Goal: Information Seeking & Learning: Learn about a topic

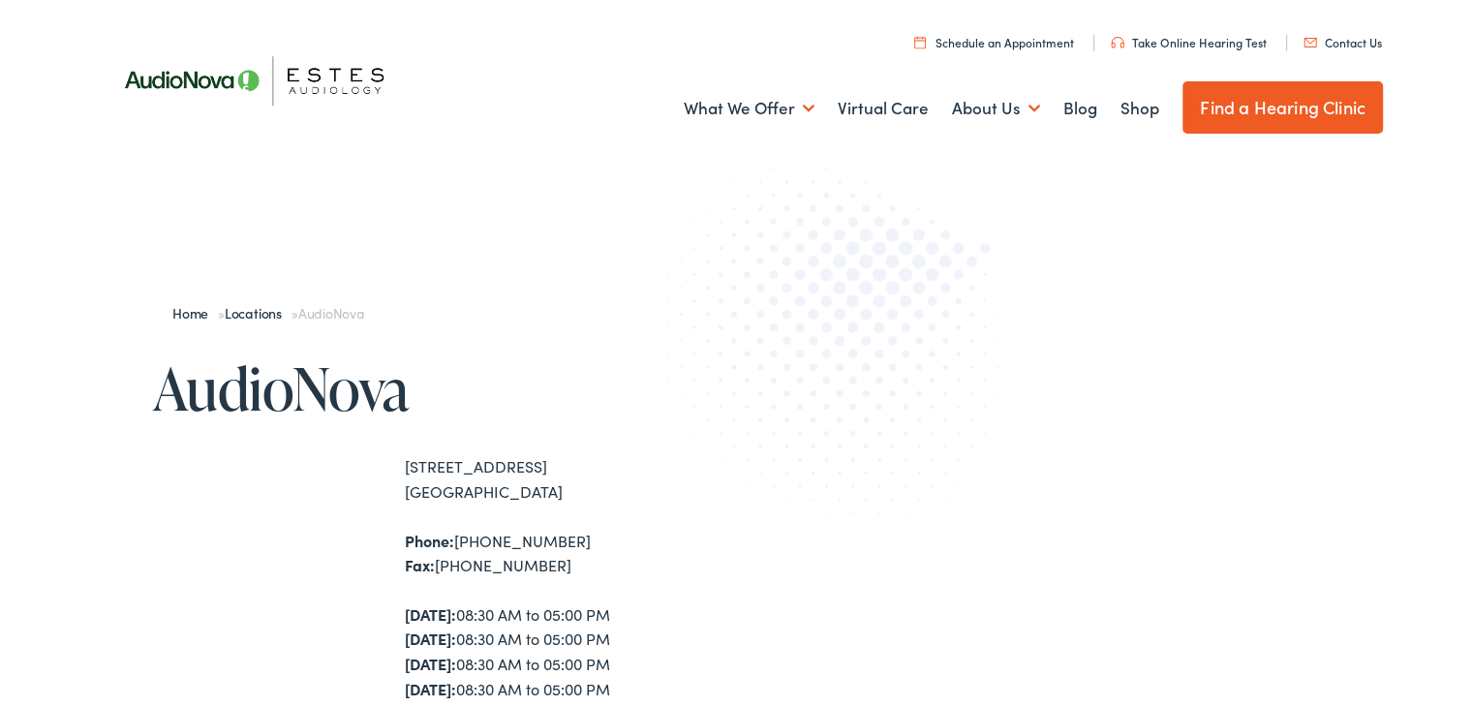
click at [771, 109] on link "What We Offer" at bounding box center [749, 105] width 131 height 72
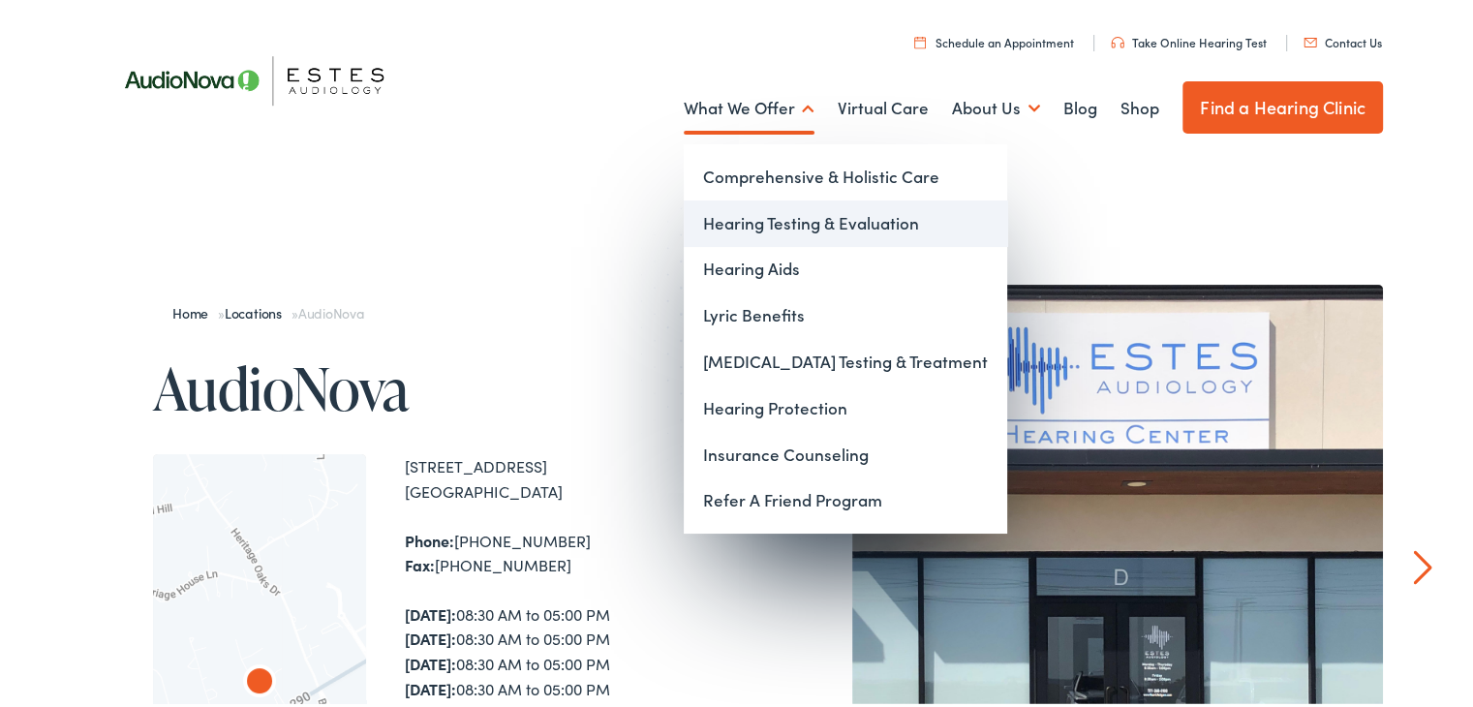
click at [755, 221] on link "Hearing Testing & Evaluation" at bounding box center [845, 220] width 323 height 46
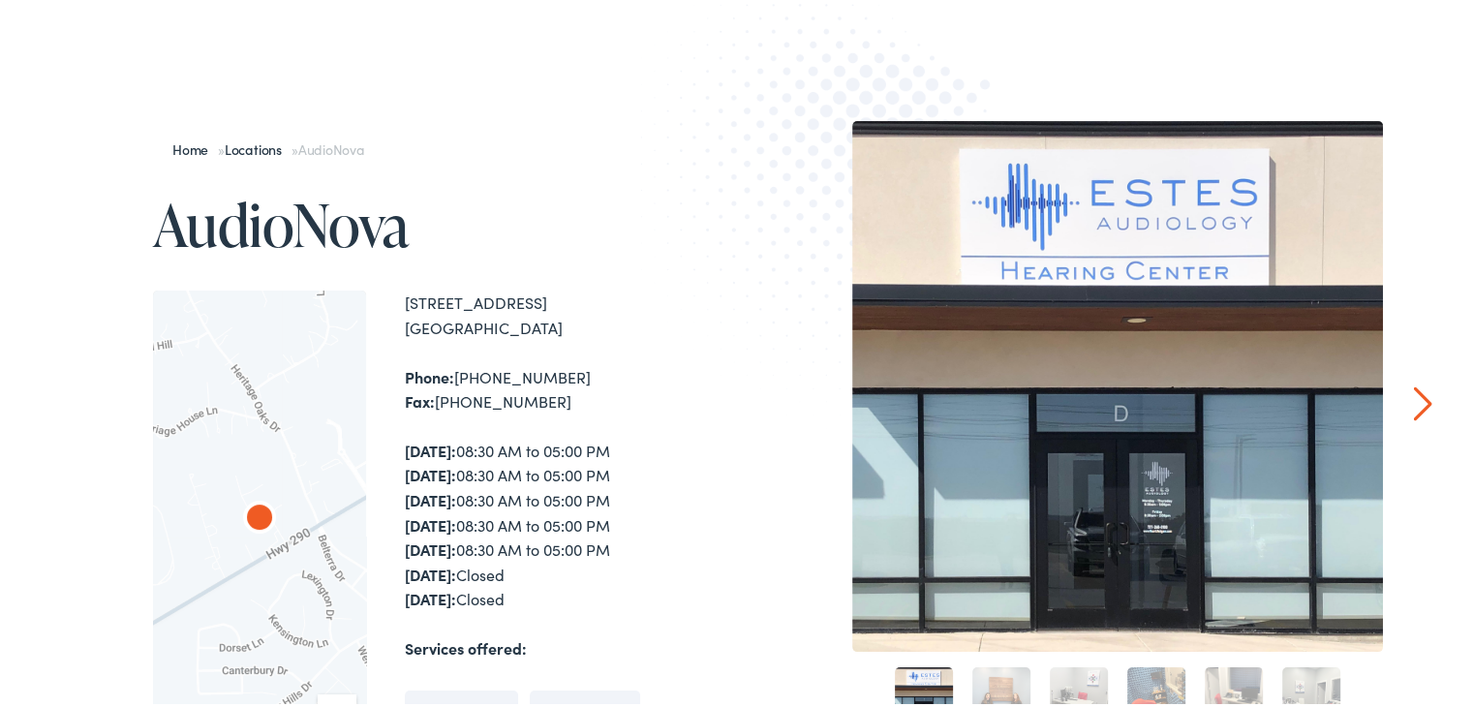
scroll to position [452, 0]
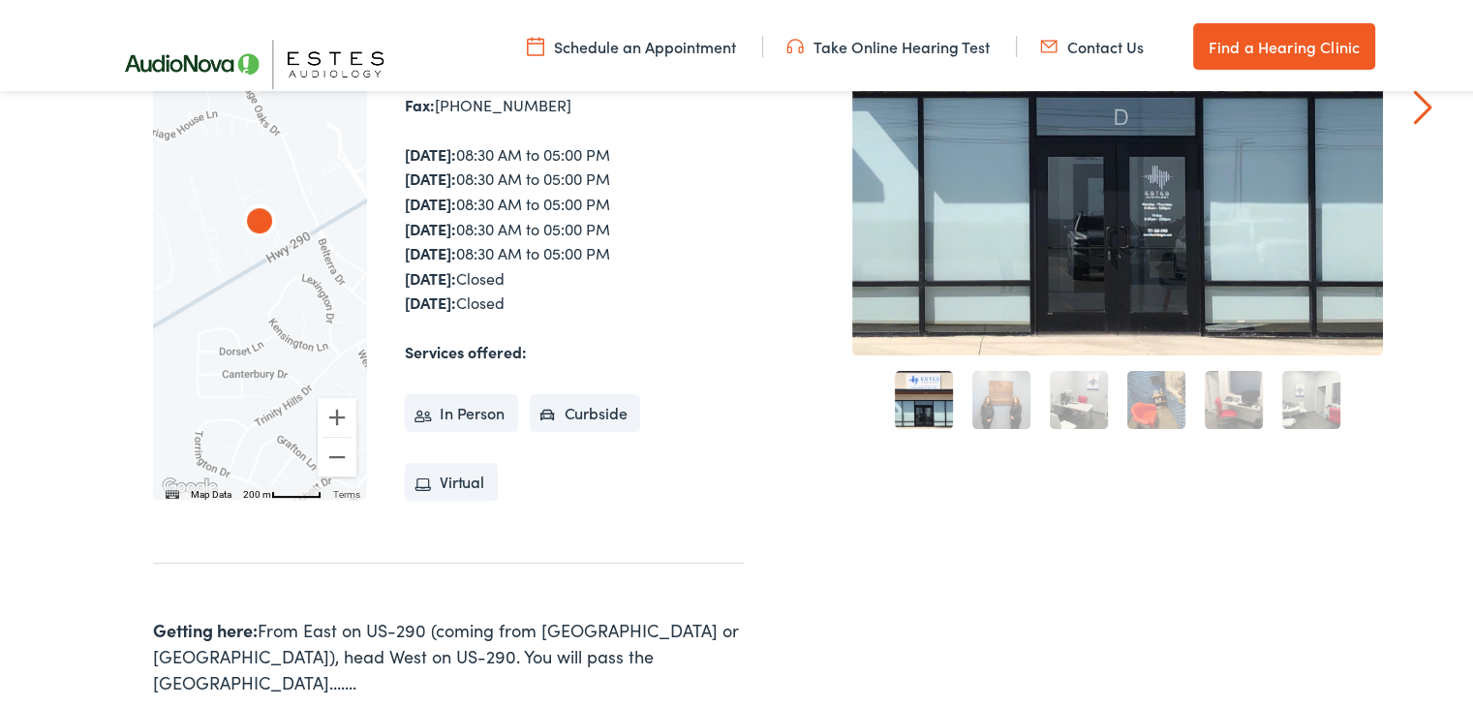
click at [556, 402] on li "Curbside" at bounding box center [585, 409] width 111 height 39
click at [548, 414] on li "Curbside" at bounding box center [585, 409] width 111 height 39
click at [1432, 103] on div "Home » Locations » AudioNova AudioNova ← Move left → Move right ↑ Move up ↓ Mov…" at bounding box center [744, 339] width 1488 height 1230
click at [1418, 106] on link "Next" at bounding box center [1423, 103] width 18 height 35
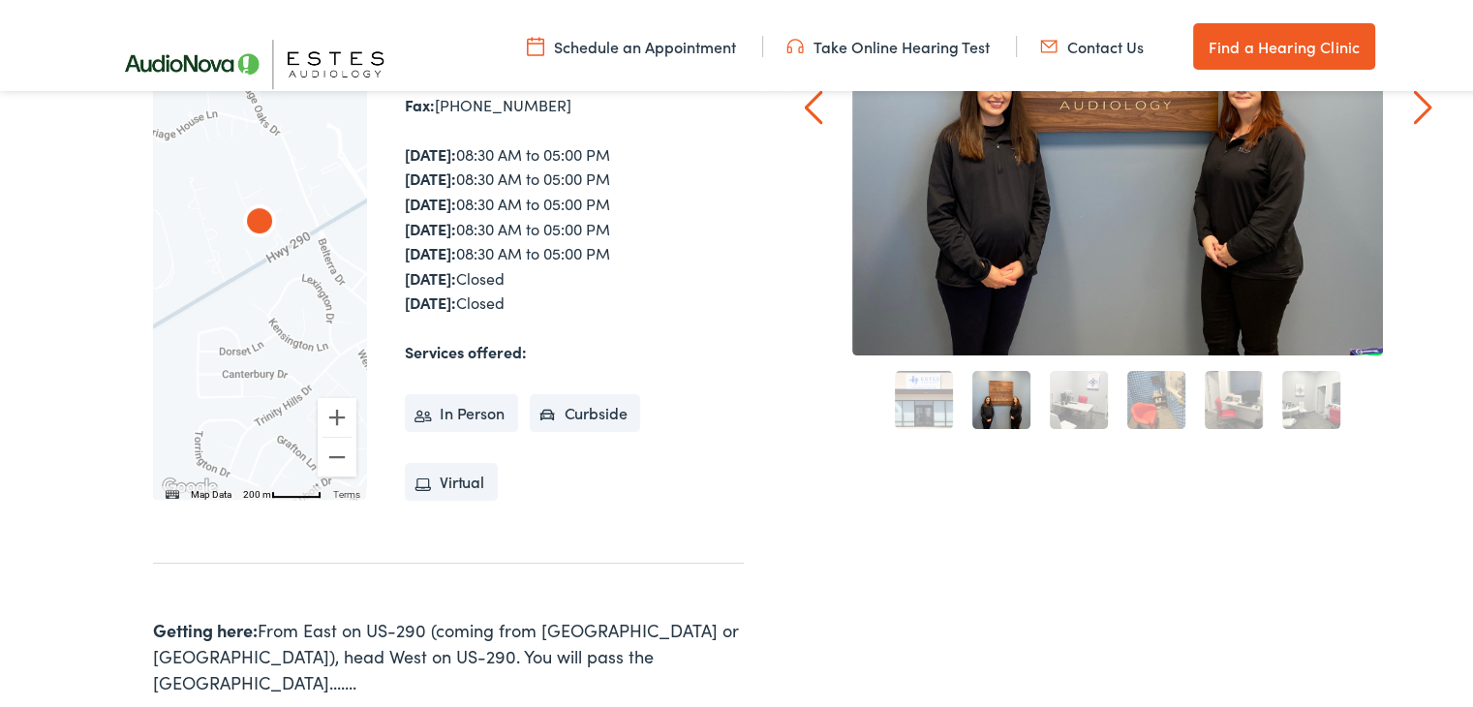
click at [1418, 106] on link "Next" at bounding box center [1423, 103] width 18 height 35
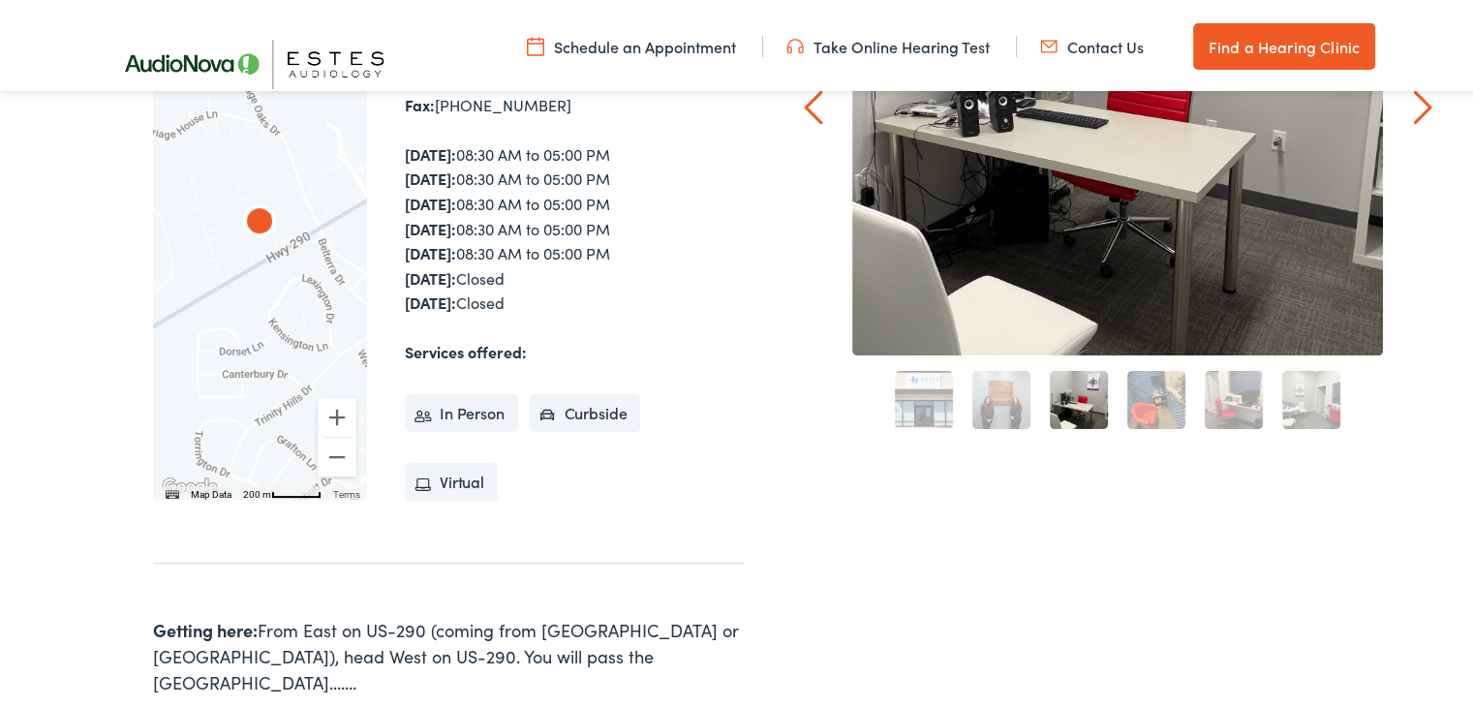
click at [1418, 106] on link "Next" at bounding box center [1423, 103] width 18 height 35
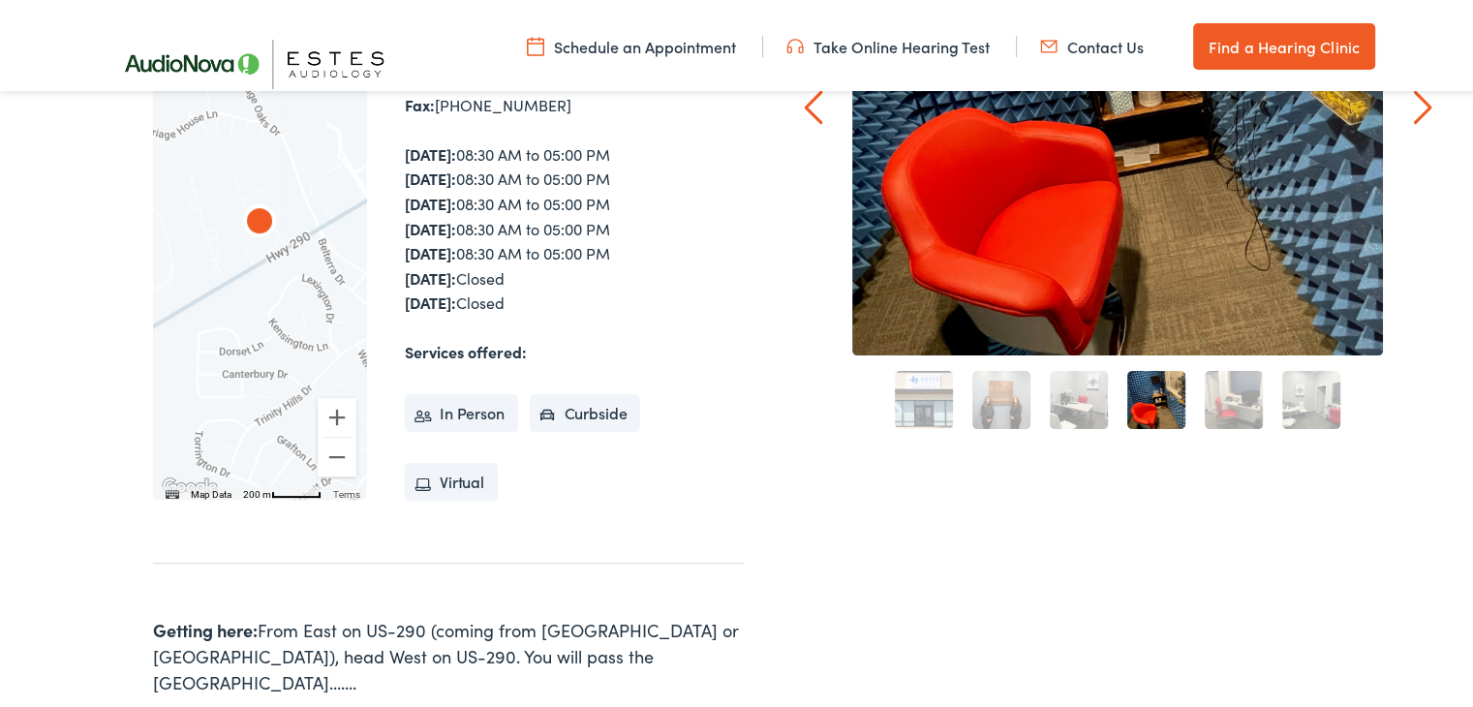
click at [1418, 106] on link "Next" at bounding box center [1423, 103] width 18 height 35
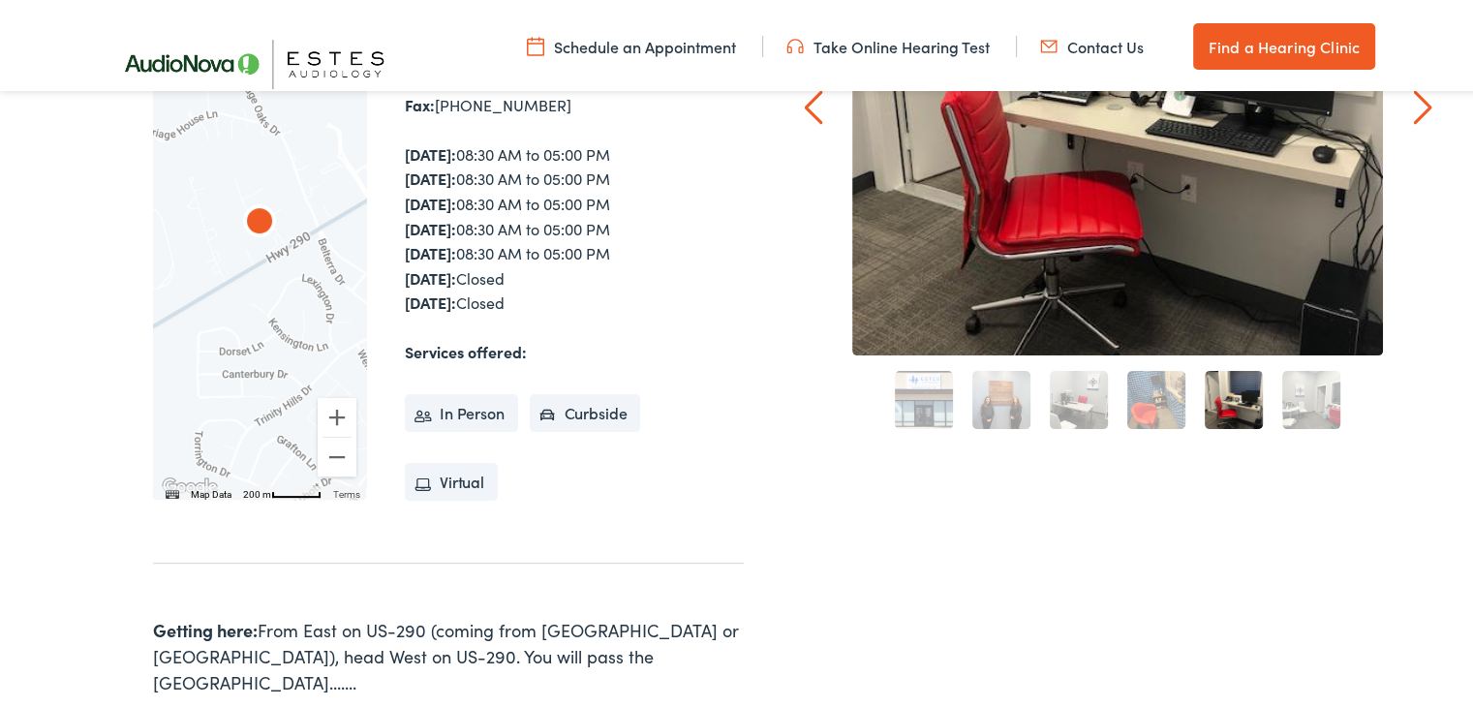
click at [1418, 106] on link "Next" at bounding box center [1423, 103] width 18 height 35
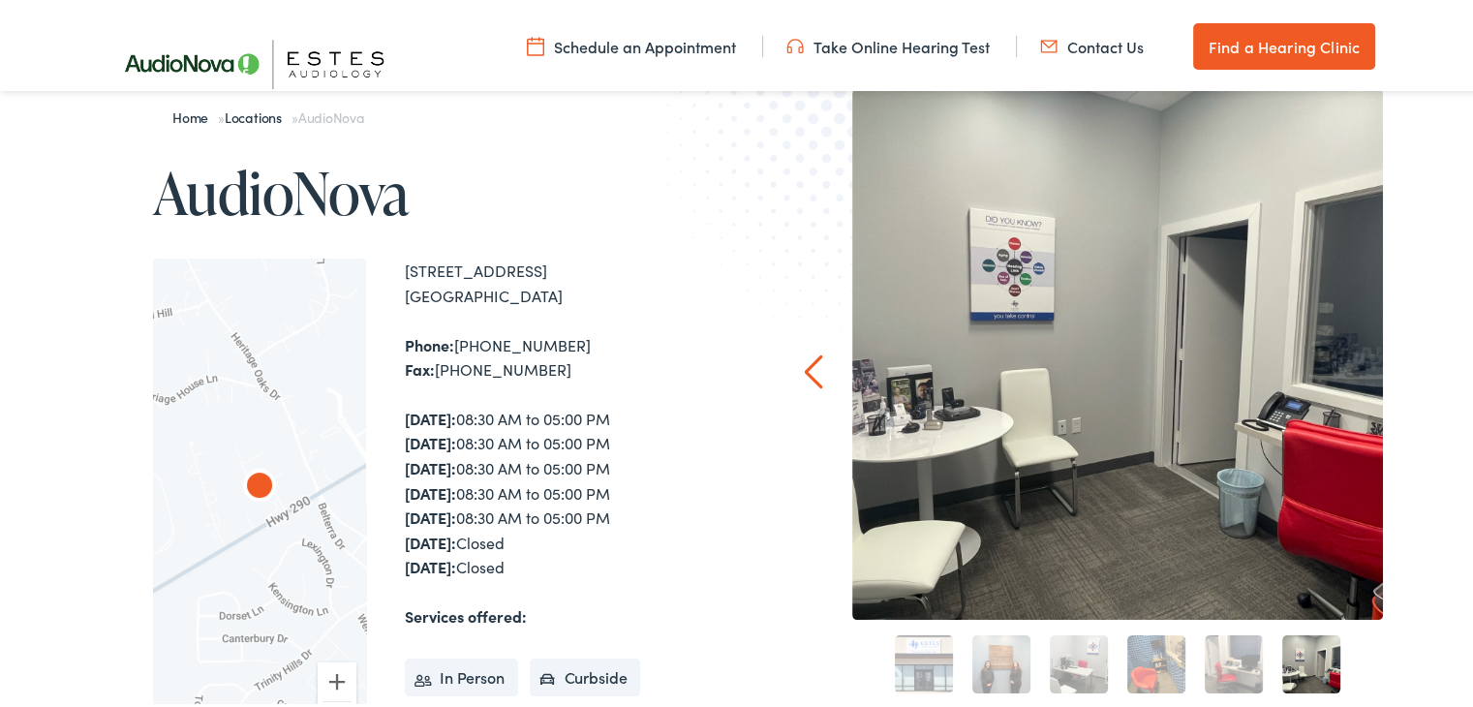
scroll to position [170, 0]
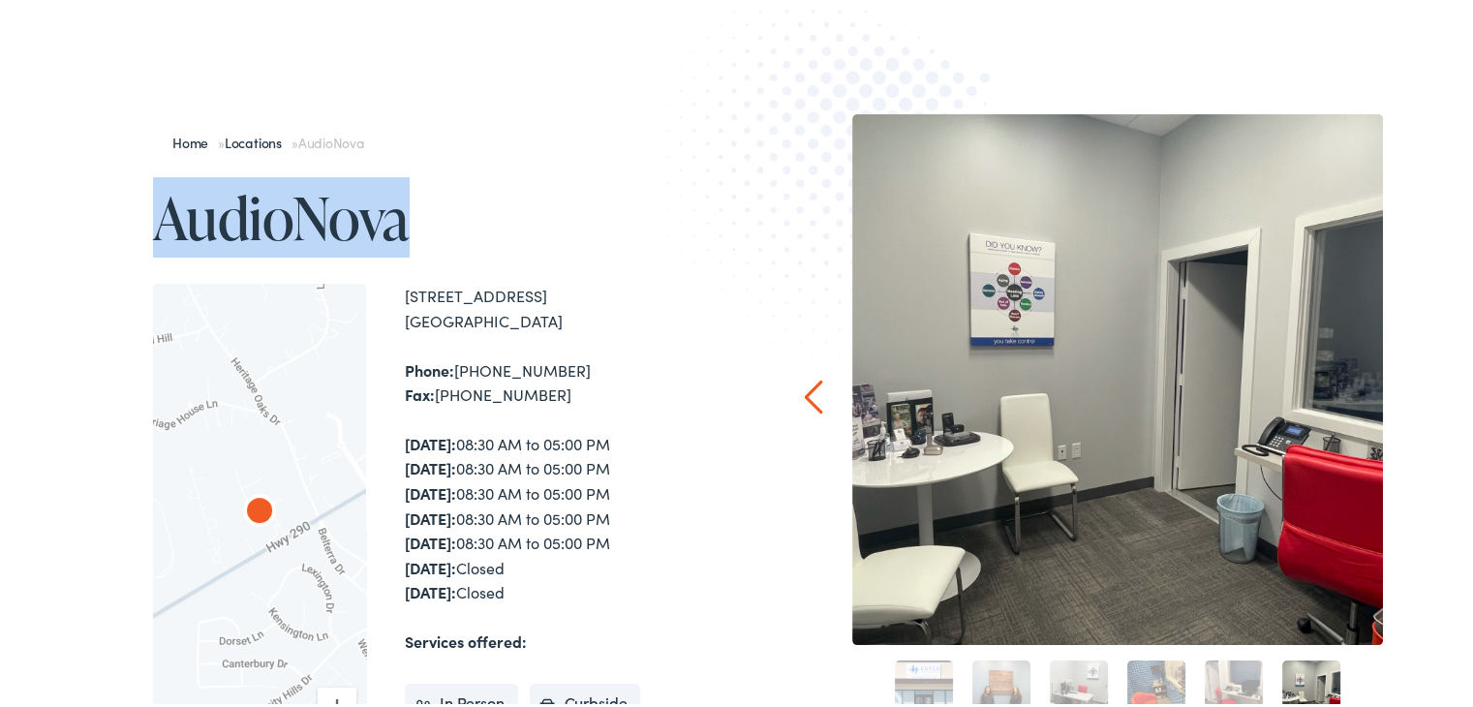
drag, startPoint x: 429, startPoint y: 201, endPoint x: 46, endPoint y: 187, distance: 383.8
click at [46, 187] on div "Home » Locations » AudioNova AudioNova ← Move left → Move right ↑ Move up ↓ Mov…" at bounding box center [744, 629] width 1488 height 1230
copy h1 "AudioNova"
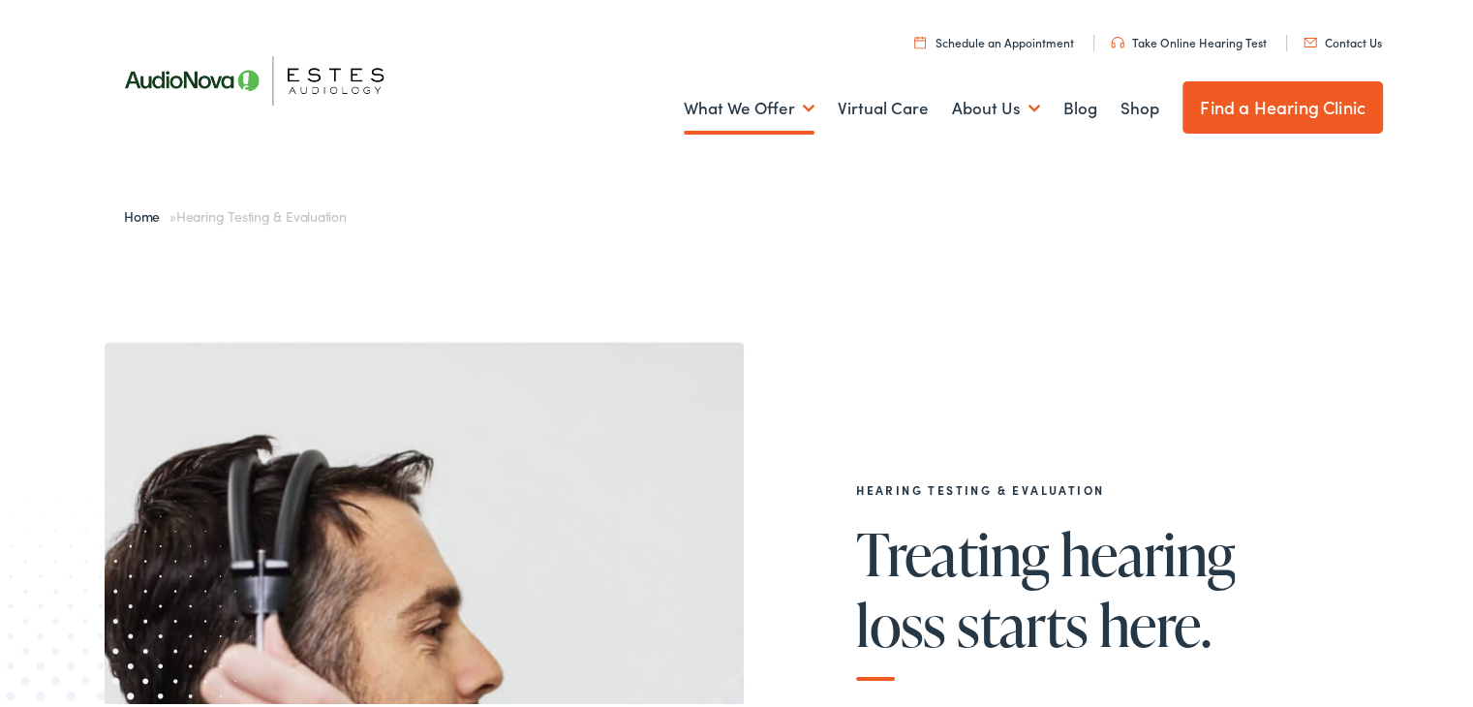
drag, startPoint x: 1487, startPoint y: 55, endPoint x: 1471, endPoint y: 42, distance: 20.6
